Goal: Obtain resource: Download file/media

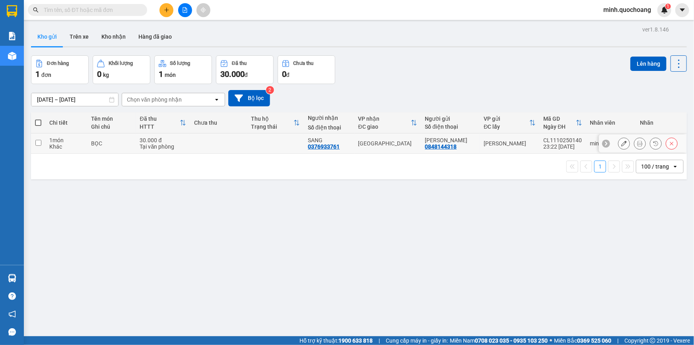
click at [637, 143] on icon at bounding box center [640, 143] width 6 height 6
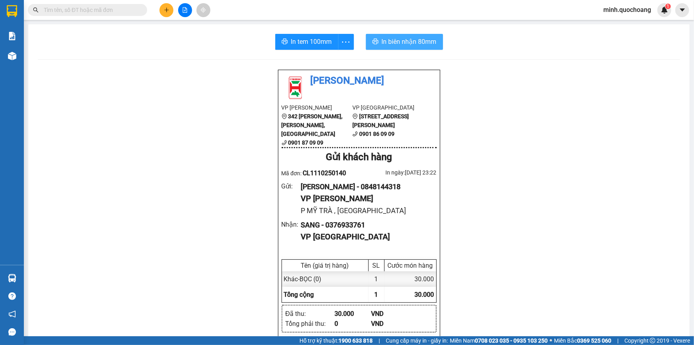
click at [412, 40] on span "In biên nhận 80mm" at bounding box center [409, 42] width 55 height 10
click at [306, 45] on span "In tem 100mm" at bounding box center [311, 42] width 41 height 10
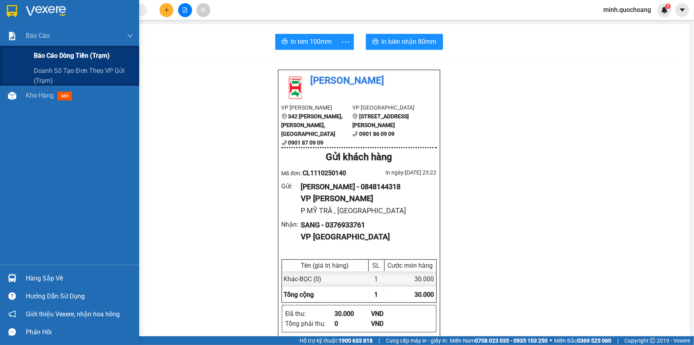
click at [53, 49] on div "Báo cáo dòng tiền (trạm)" at bounding box center [83, 56] width 99 height 20
